Goal: Information Seeking & Learning: Learn about a topic

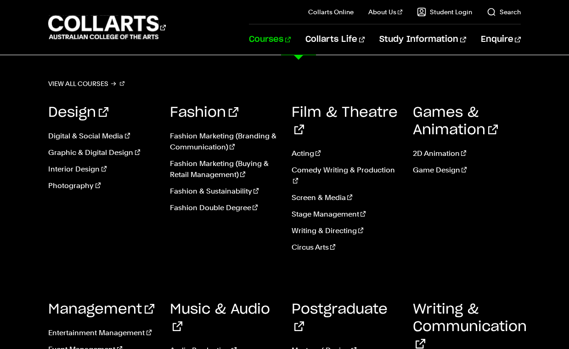
scroll to position [470, 0]
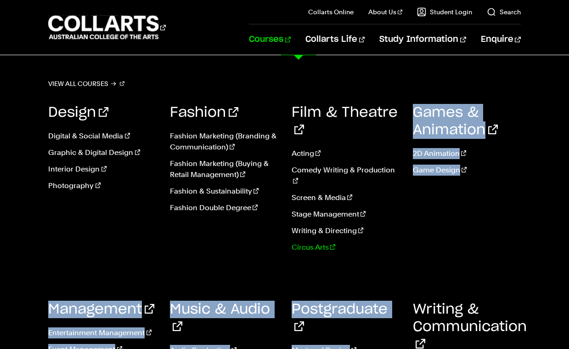
drag, startPoint x: 286, startPoint y: 323, endPoint x: 354, endPoint y: 215, distance: 127.5
click at [355, 216] on div "Design Digital & Social Media Graphic & Digital Design Interior Design Photogra…" at bounding box center [284, 257] width 472 height 335
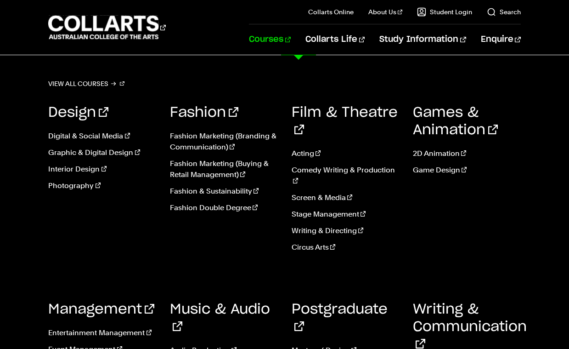
click at [418, 229] on div "Games & Animation 2D Animation Game Design" at bounding box center [467, 181] width 108 height 183
click at [216, 208] on link "Fashion Double Degree" at bounding box center [224, 207] width 108 height 11
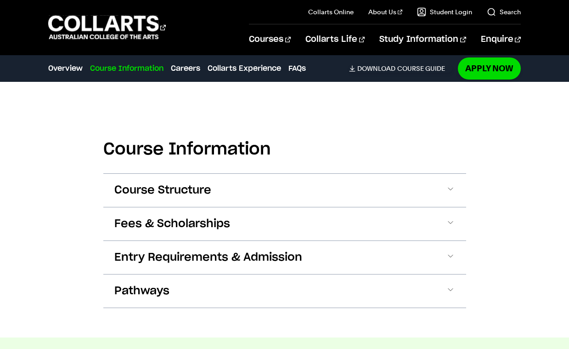
scroll to position [1024, 0]
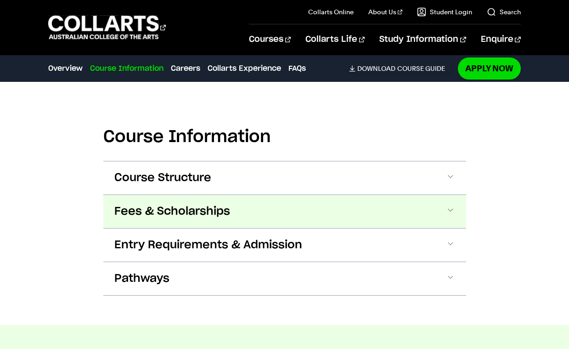
click at [214, 207] on span "Fees & Scholarships" at bounding box center [172, 211] width 116 height 15
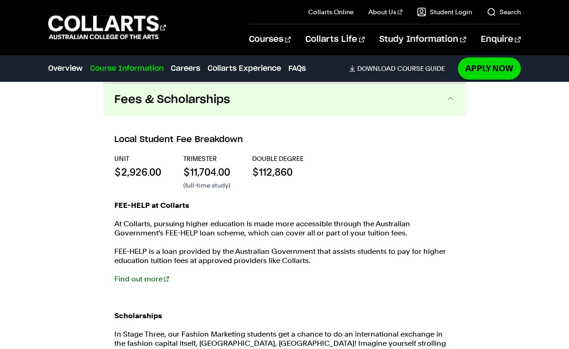
scroll to position [1136, 0]
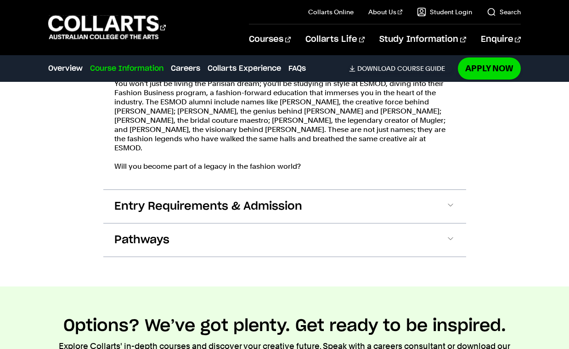
click at [213, 205] on button "Entry Requirements & Admission" at bounding box center [284, 206] width 363 height 33
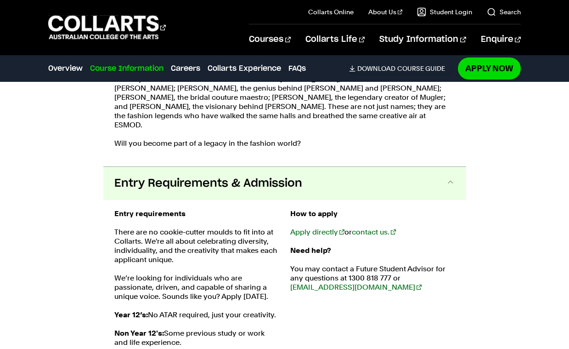
scroll to position [1530, 0]
